Goal: Task Accomplishment & Management: Complete application form

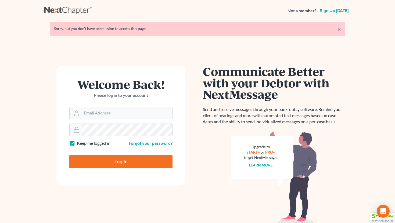
type input "[EMAIL_ADDRESS][DOMAIN_NAME]"
click at [149, 160] on input "Log In" at bounding box center [120, 161] width 103 height 13
type input "Thinking..."
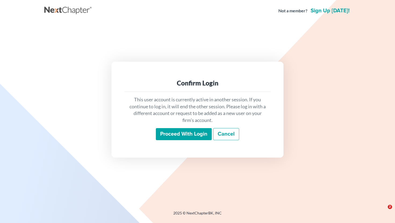
click at [185, 132] on input "Proceed with login" at bounding box center [184, 134] width 56 height 12
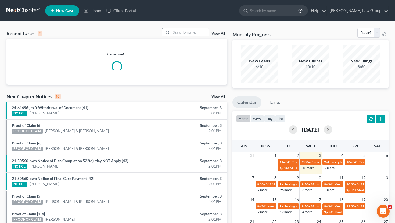
click at [187, 31] on input "search" at bounding box center [190, 32] width 38 height 8
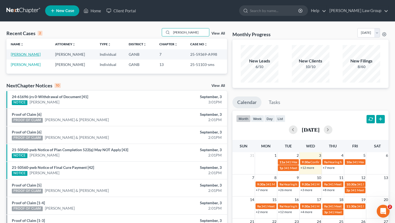
type input "george"
click at [18, 55] on link "George, Tonia" at bounding box center [26, 54] width 30 height 5
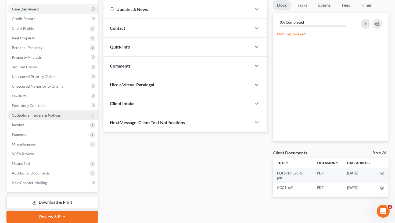
scroll to position [54, 0]
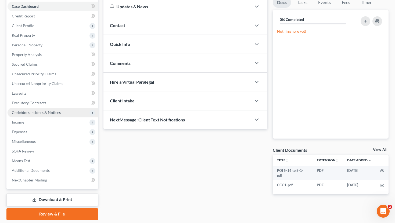
click at [52, 168] on span "Additional Documents" at bounding box center [53, 171] width 90 height 10
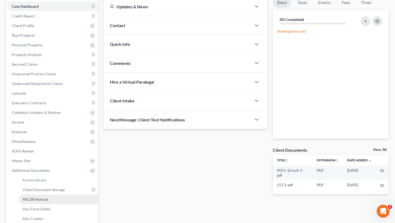
click at [53, 195] on link "PACER Notices" at bounding box center [58, 200] width 80 height 10
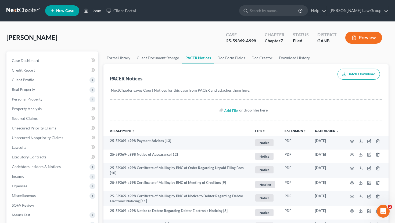
click at [95, 10] on link "Home" at bounding box center [92, 11] width 23 height 10
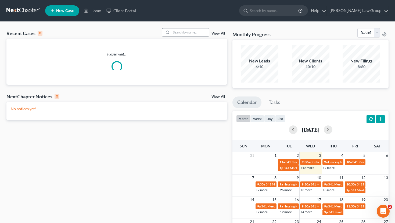
click at [188, 32] on input "search" at bounding box center [190, 32] width 38 height 8
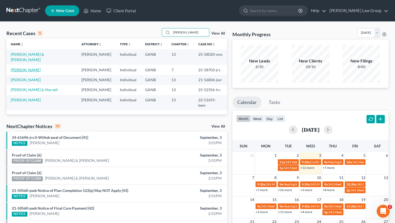
type input "reid"
click at [21, 68] on link "Reid, Ivy" at bounding box center [26, 70] width 30 height 5
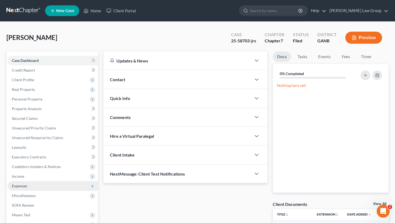
scroll to position [71, 0]
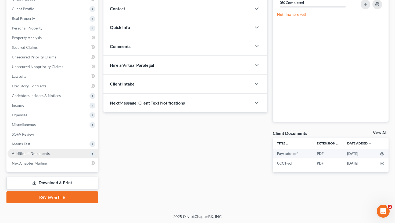
click at [30, 155] on span "Additional Documents" at bounding box center [31, 153] width 38 height 5
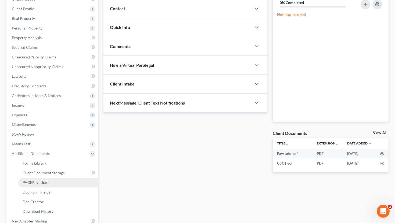
click at [31, 183] on span "PACER Notices" at bounding box center [36, 182] width 26 height 5
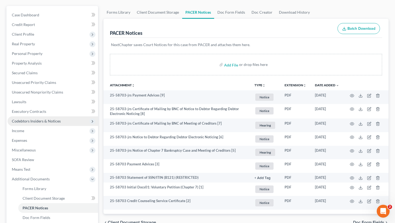
scroll to position [42, 0]
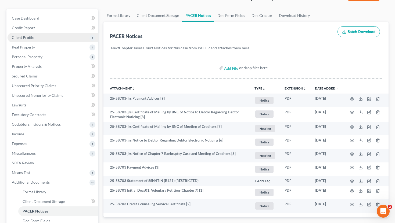
click at [37, 40] on span "Client Profile" at bounding box center [53, 38] width 90 height 10
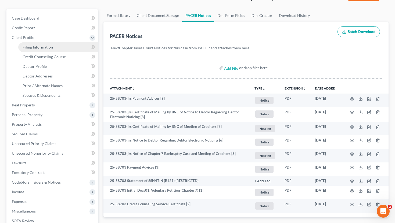
click at [38, 50] on link "Filing Information" at bounding box center [58, 47] width 80 height 10
select select "1"
select select "0"
select select "10"
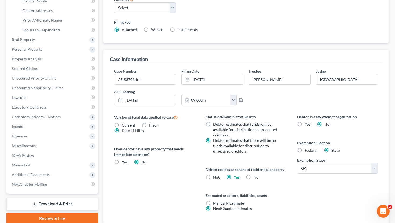
scroll to position [118, 0]
